Goal: Entertainment & Leisure: Consume media (video, audio)

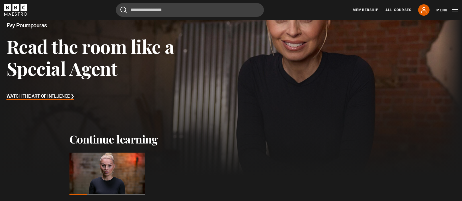
scroll to position [99, 0]
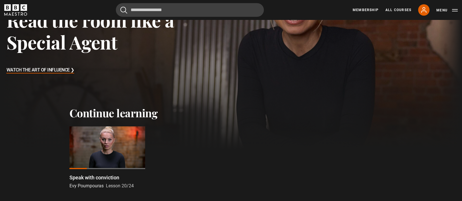
click at [101, 142] on div at bounding box center [108, 147] width 76 height 43
click at [108, 154] on div at bounding box center [108, 147] width 76 height 43
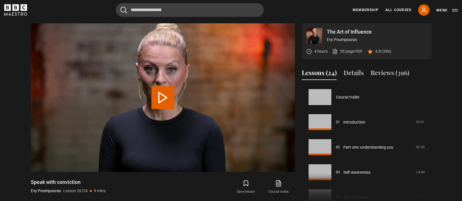
scroll to position [476, 0]
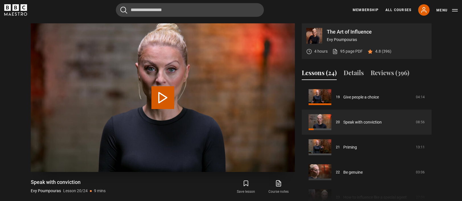
click at [165, 97] on button "Play Lesson Speak with conviction" at bounding box center [163, 97] width 23 height 23
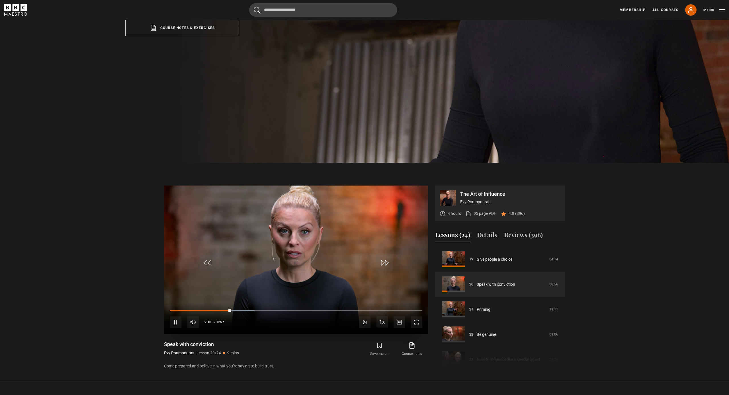
click at [416, 201] on span "Video Player" at bounding box center [416, 322] width 11 height 11
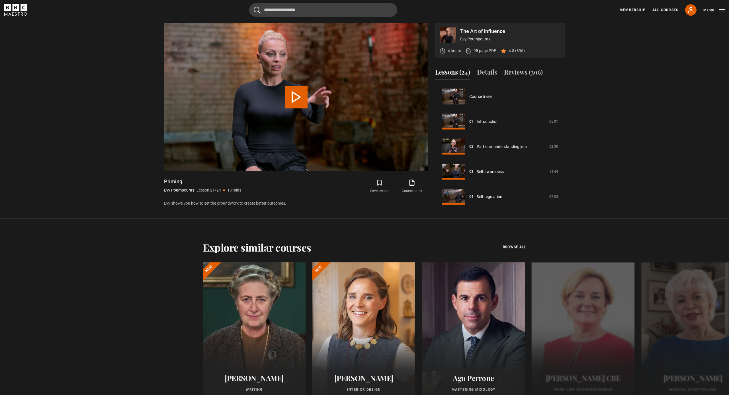
scroll to position [501, 0]
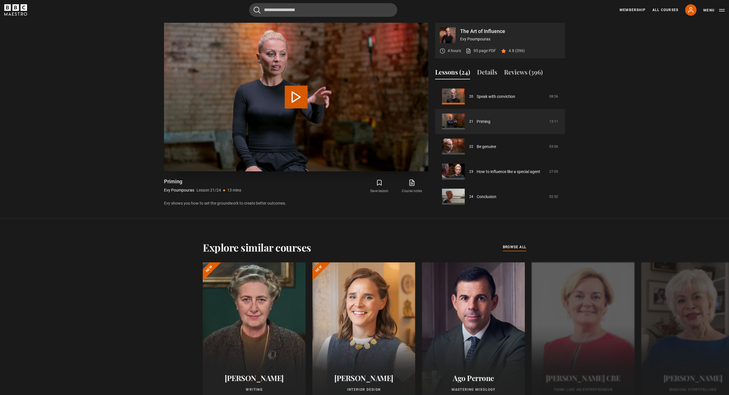
click at [294, 98] on button "Play Lesson Priming" at bounding box center [296, 97] width 23 height 23
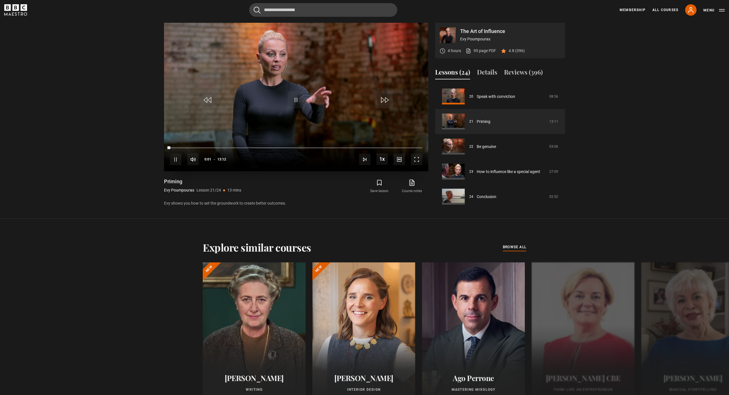
click at [418, 160] on span "Video Player" at bounding box center [416, 159] width 11 height 11
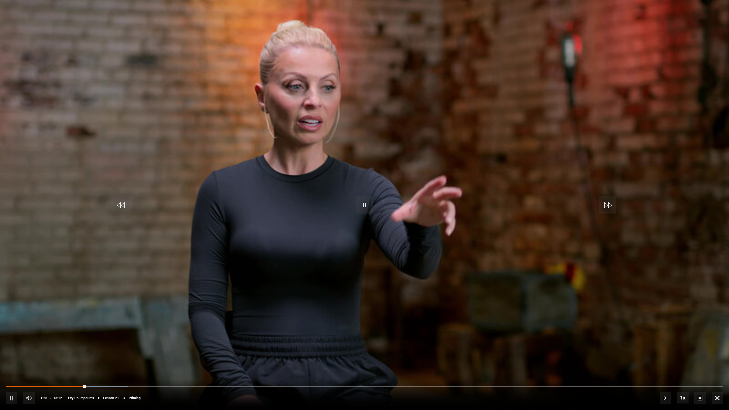
click at [395, 302] on video "Video Player" at bounding box center [364, 205] width 729 height 410
click at [362, 207] on span "Video Player" at bounding box center [364, 205] width 17 height 17
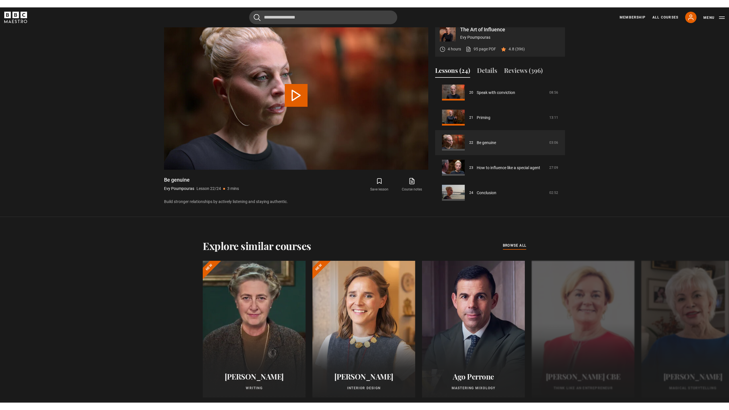
scroll to position [412, 0]
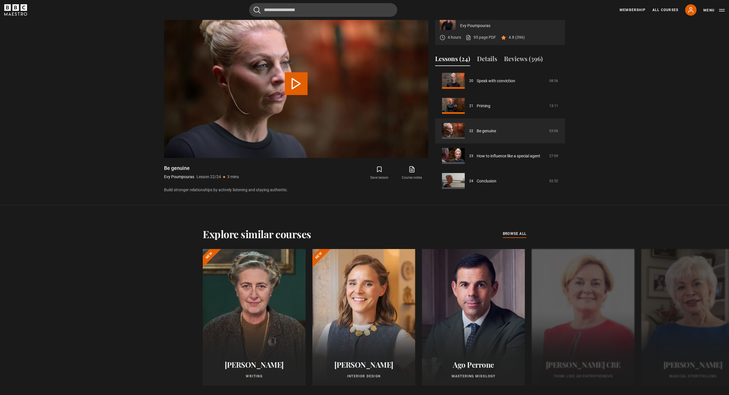
click at [362, 197] on section "The Art of Influence Evy Poumpouras 4 hours 95 page PDF (opens in new tab) 4.8 …" at bounding box center [364, 96] width 729 height 219
click at [300, 83] on button "Play Lesson Be genuine" at bounding box center [296, 83] width 23 height 23
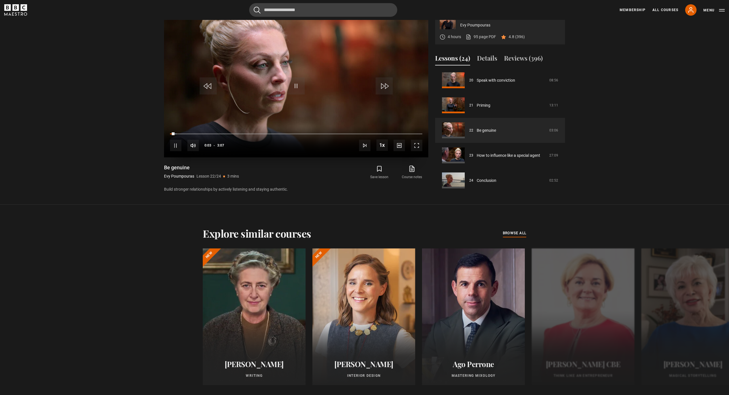
click at [420, 148] on span "Video Player" at bounding box center [416, 145] width 11 height 11
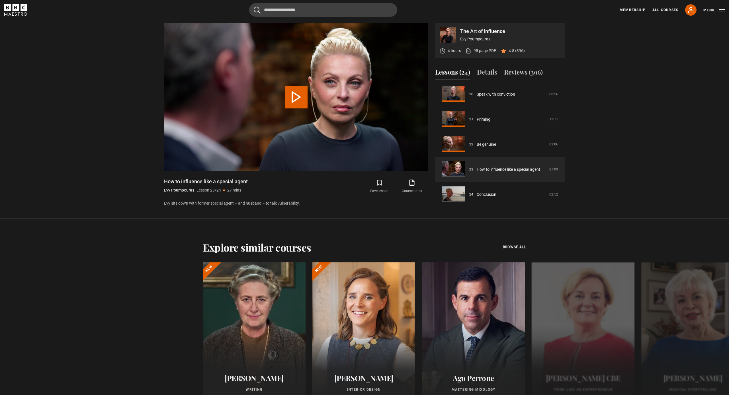
scroll to position [397, 0]
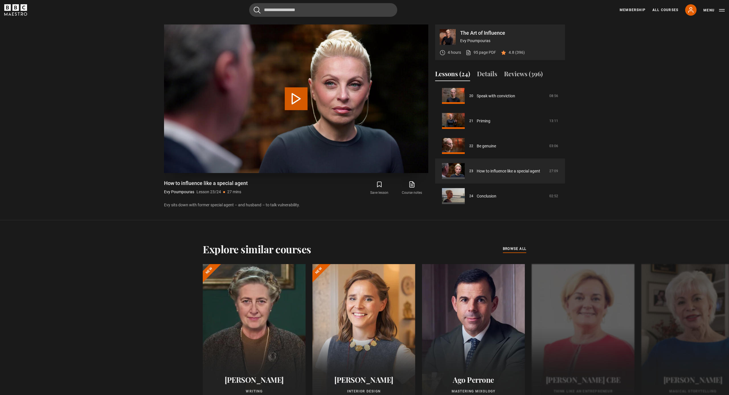
click at [301, 102] on button "Play Lesson How to influence like a special agent" at bounding box center [296, 98] width 23 height 23
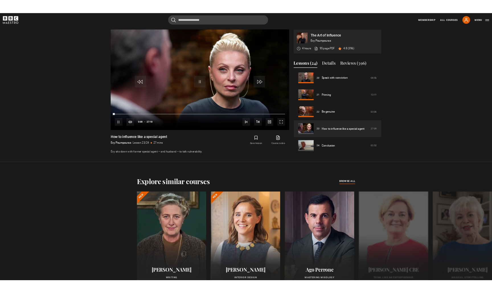
scroll to position [397, 0]
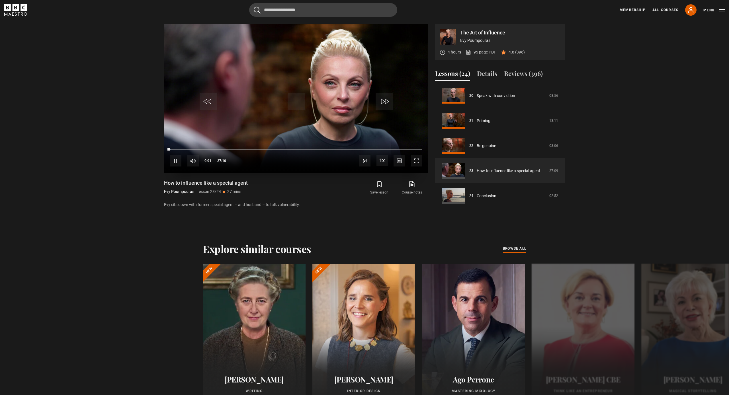
click at [416, 162] on span "Video Player" at bounding box center [416, 160] width 11 height 11
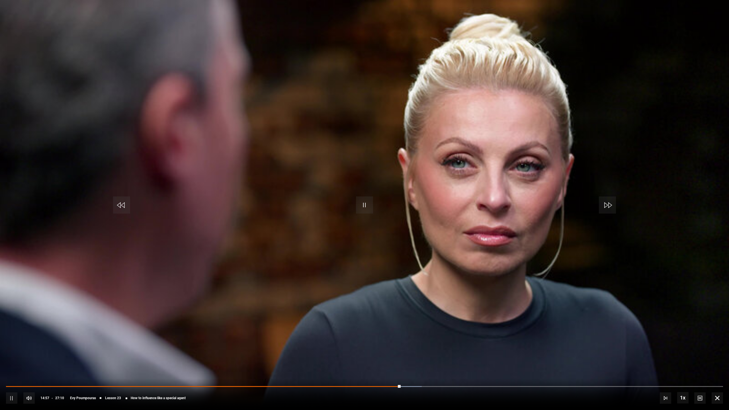
click at [363, 210] on span "Video Player" at bounding box center [364, 205] width 17 height 17
click at [362, 206] on span "Video Player" at bounding box center [364, 205] width 17 height 17
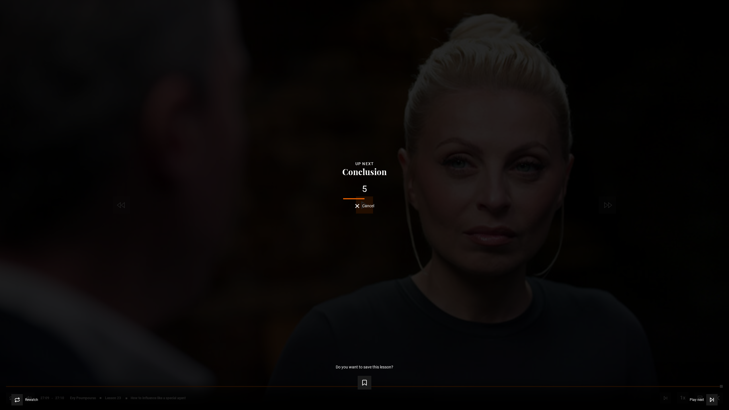
click at [366, 208] on span "Cancel" at bounding box center [368, 206] width 12 height 4
